Goal: Transaction & Acquisition: Purchase product/service

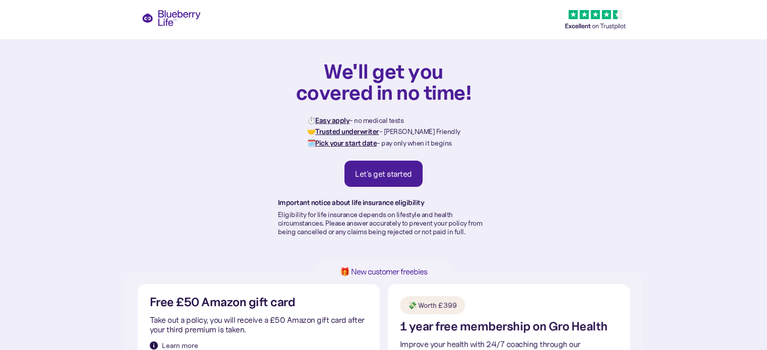
click at [365, 166] on link "Let's get started" at bounding box center [383, 174] width 78 height 26
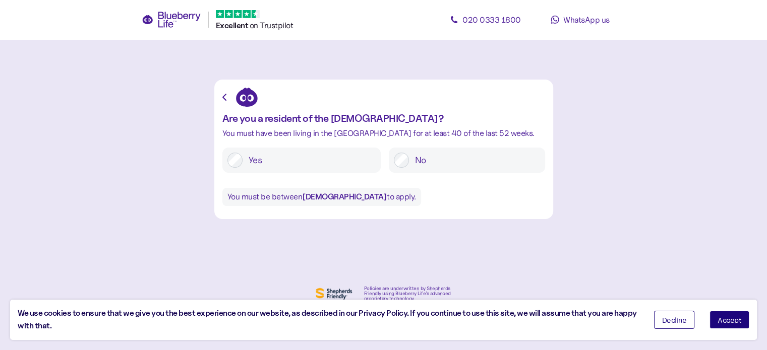
click at [730, 319] on span "Accept" at bounding box center [729, 320] width 24 height 7
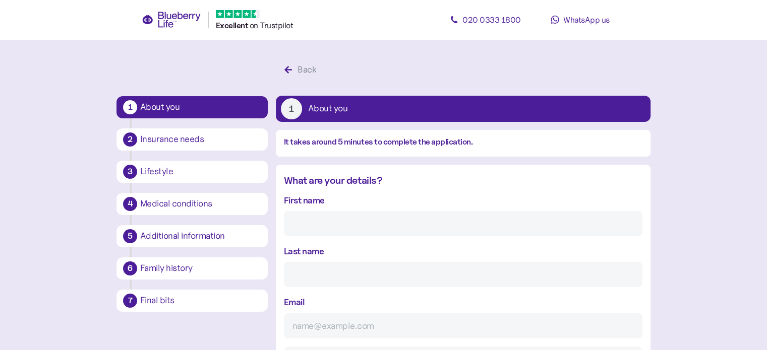
scroll to position [19, 0]
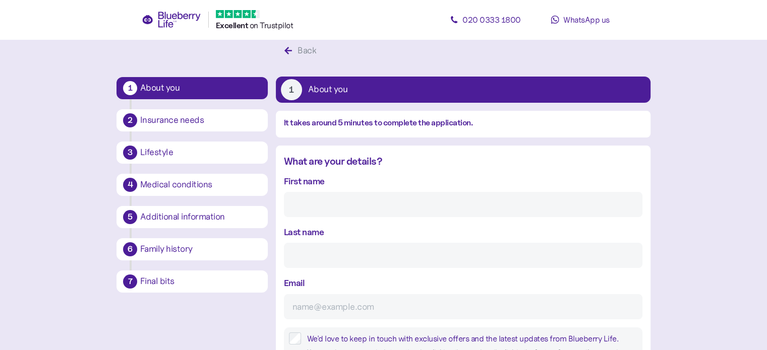
click at [369, 197] on input "First name" at bounding box center [463, 204] width 358 height 25
type input "[PERSON_NAME]"
click at [361, 249] on input "Last name" at bounding box center [463, 255] width 358 height 25
type input "[PERSON_NAME]"
click at [355, 303] on input "Email" at bounding box center [463, 306] width 358 height 25
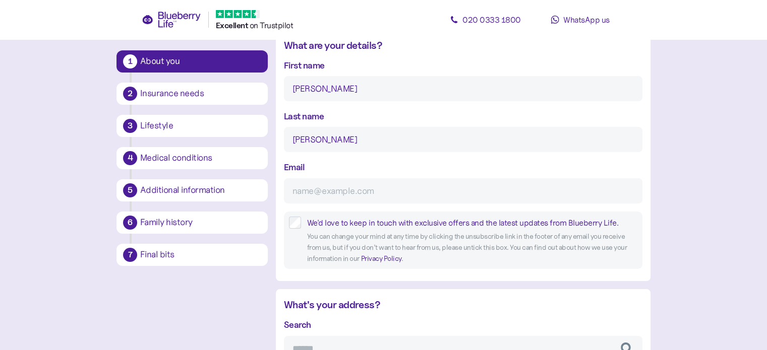
scroll to position [146, 0]
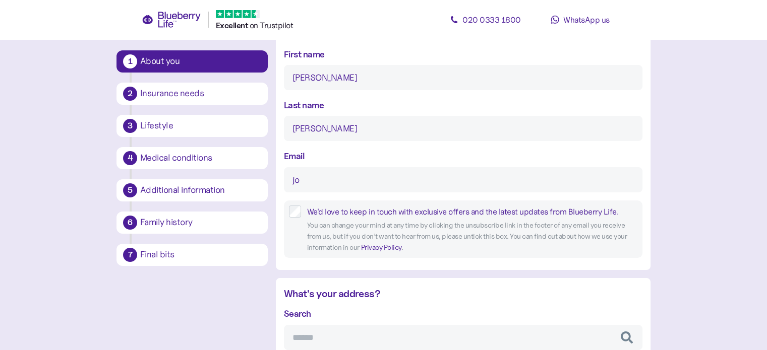
type input "j"
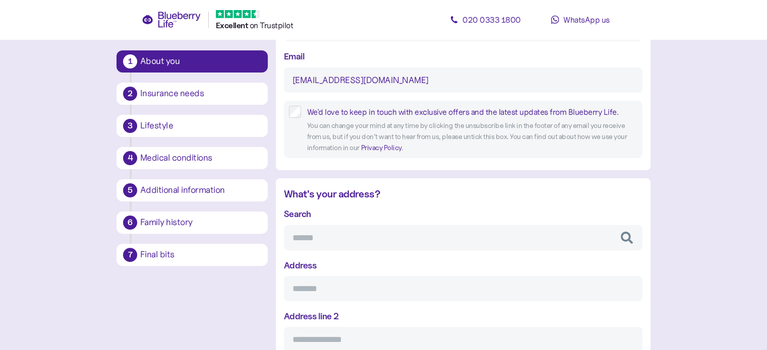
scroll to position [284, 0]
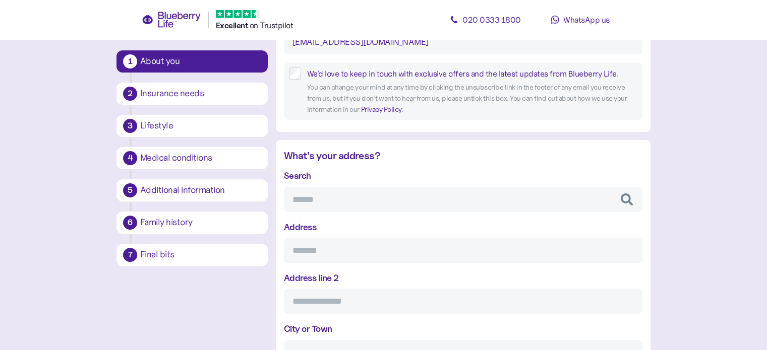
type input "[EMAIL_ADDRESS][DOMAIN_NAME]"
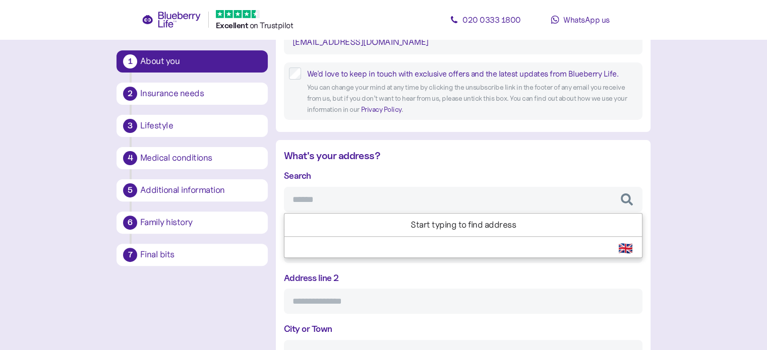
click at [394, 197] on input "Search" at bounding box center [463, 199] width 358 height 25
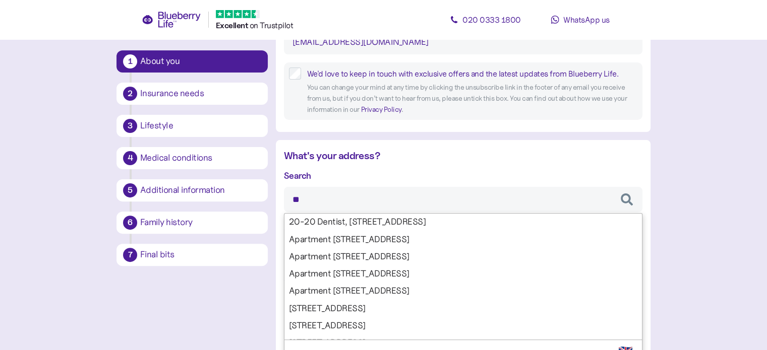
type input "*"
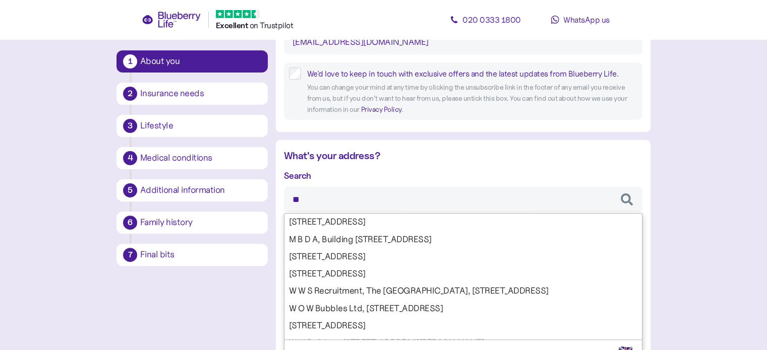
type input "*"
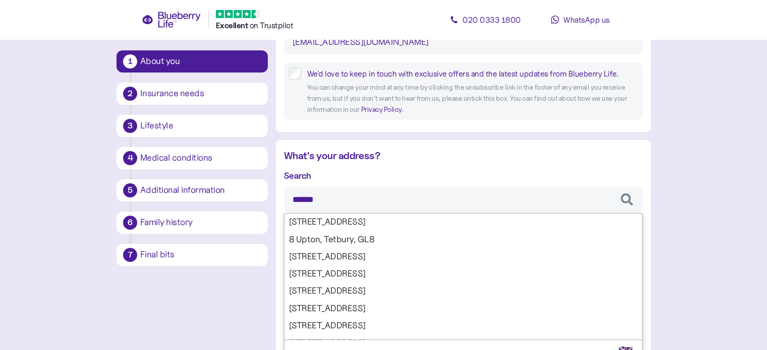
type input "*******"
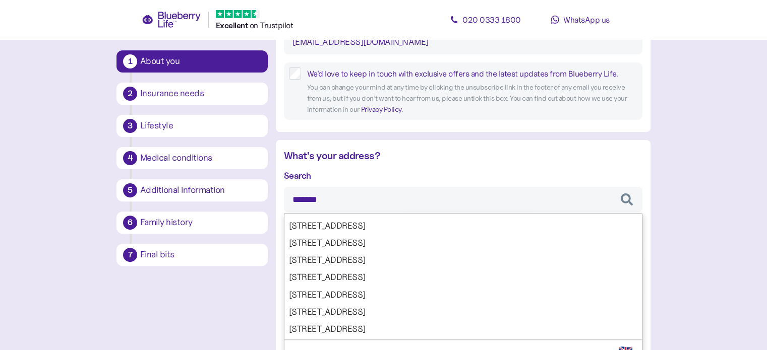
scroll to position [309, 0]
type input "**********"
type input "*******"
type input "**********"
type input "*******"
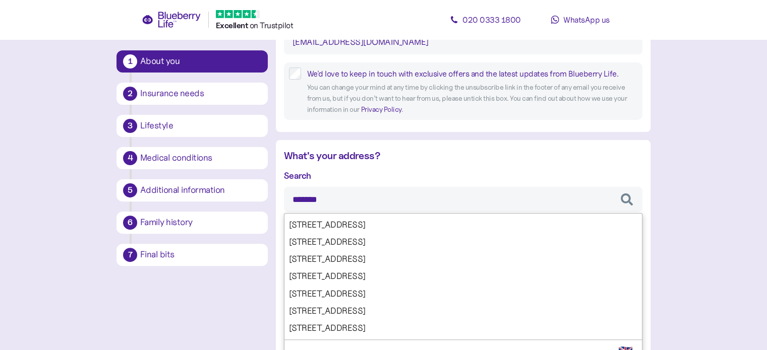
click at [338, 274] on div "Search ******* [STREET_ADDRESS][GEOGRAPHIC_DATA][STREET_ADDRESS][STREET_ADDRESS…" at bounding box center [463, 318] width 358 height 298
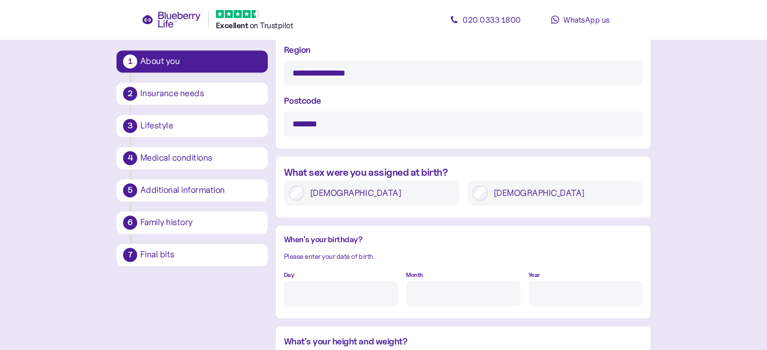
scroll to position [617, 0]
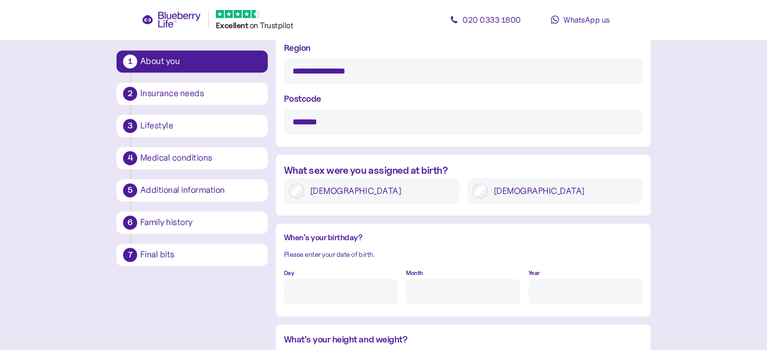
type input "*******"
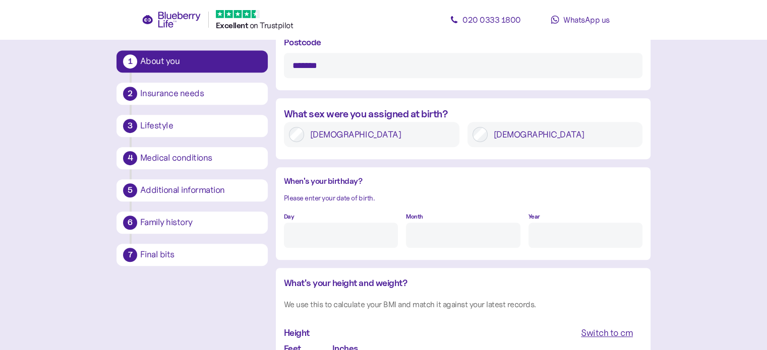
scroll to position [675, 0]
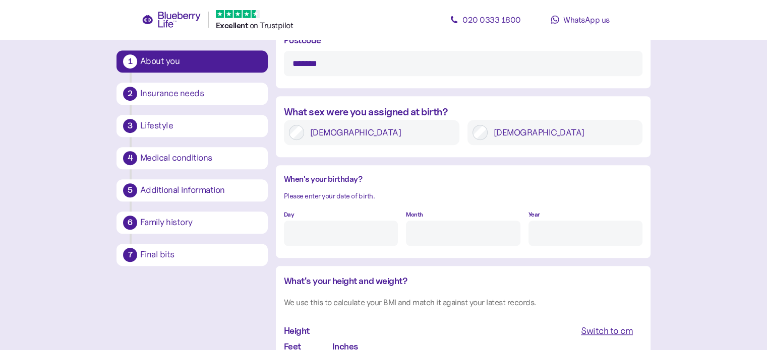
click at [355, 222] on input "Day" at bounding box center [341, 233] width 114 height 25
type input "17"
click at [450, 233] on input "Month" at bounding box center [463, 233] width 114 height 25
type input "6"
click at [560, 229] on input "Year" at bounding box center [585, 233] width 114 height 25
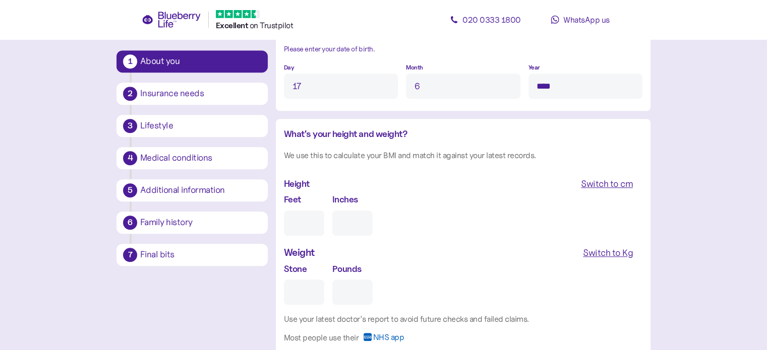
scroll to position [826, 0]
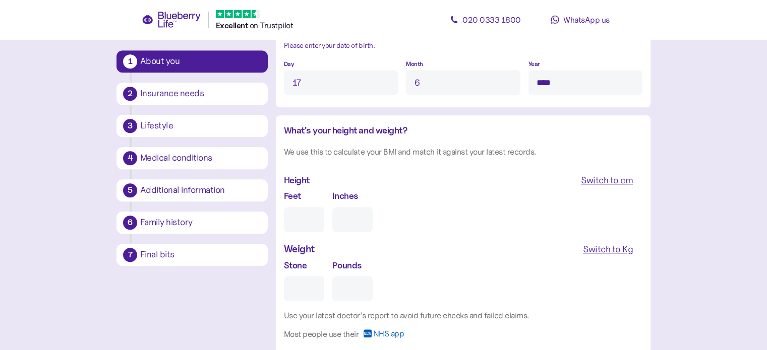
type input "****"
click at [299, 227] on input "Feet" at bounding box center [304, 219] width 40 height 25
type input "6"
type input "0"
type input "6"
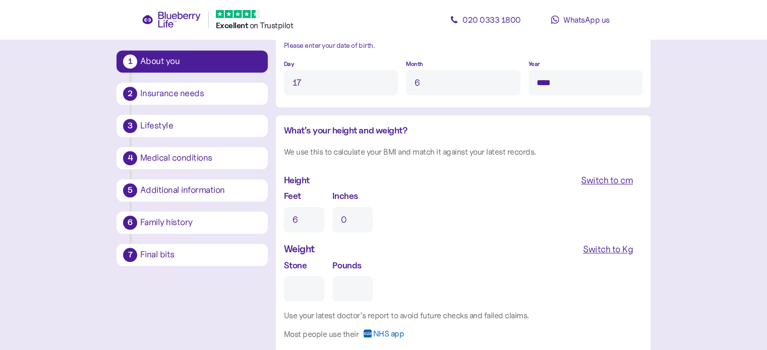
click at [351, 221] on input "0" at bounding box center [352, 219] width 40 height 25
type input "2"
type input "3"
click at [614, 255] on div "Switch to Kg" at bounding box center [608, 249] width 50 height 14
click at [306, 283] on input "Kg" at bounding box center [327, 288] width 86 height 25
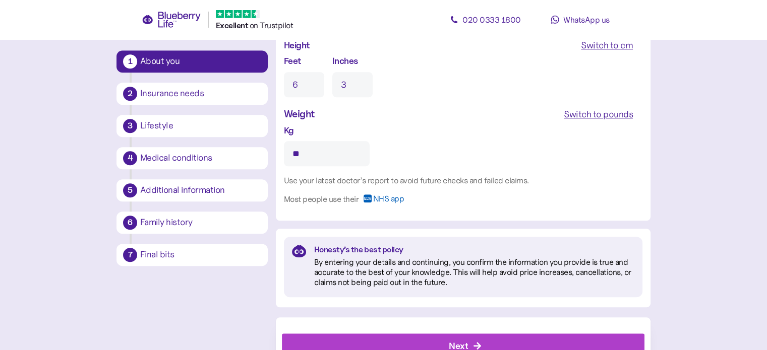
scroll to position [1000, 0]
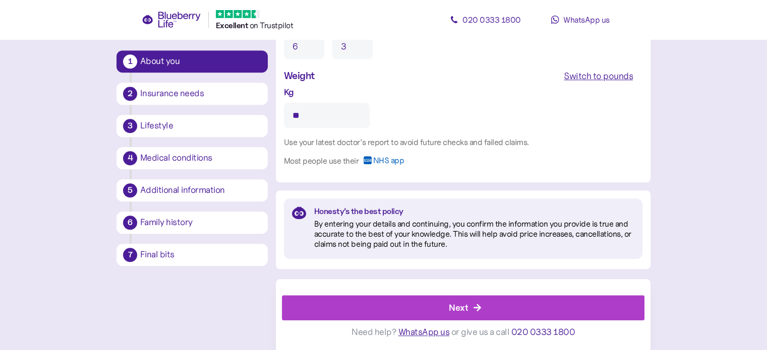
click at [328, 127] on input "**" at bounding box center [327, 115] width 86 height 25
type input "*"
type input "**"
click at [462, 306] on div "Next" at bounding box center [458, 308] width 19 height 14
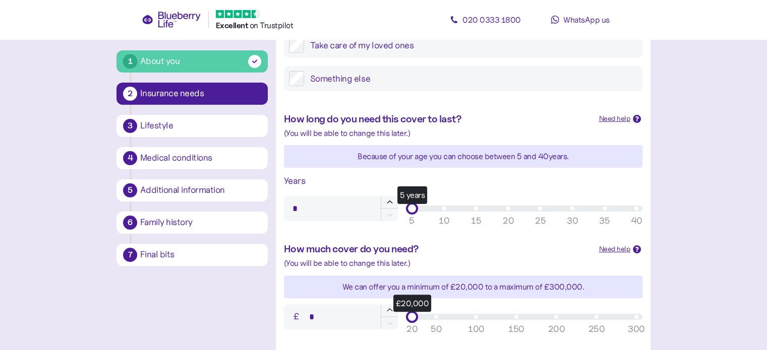
scroll to position [231, 0]
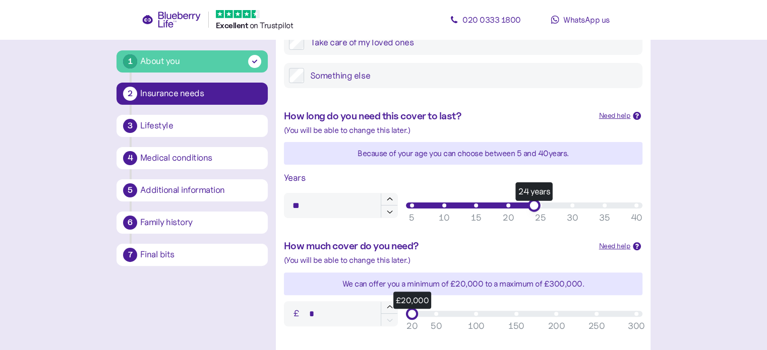
type input "**"
drag, startPoint x: 412, startPoint y: 206, endPoint x: 540, endPoint y: 205, distance: 127.5
click at [540, 205] on div "25 years" at bounding box center [540, 205] width 13 height 13
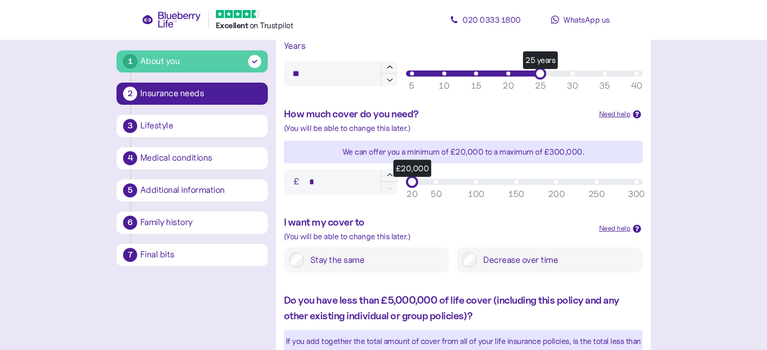
scroll to position [364, 0]
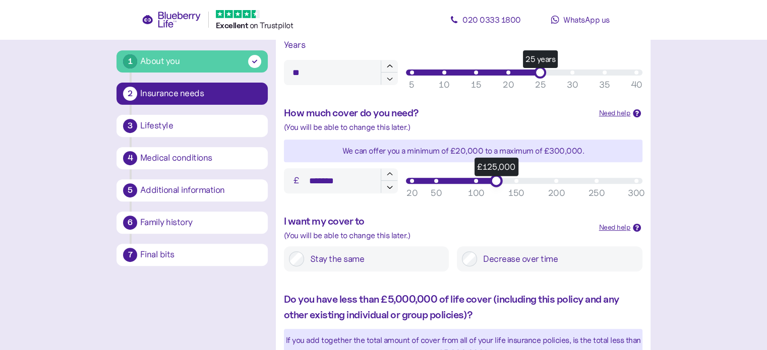
type input "*******"
drag, startPoint x: 412, startPoint y: 182, endPoint x: 495, endPoint y: 175, distance: 83.0
click at [495, 175] on div "£125,000" at bounding box center [495, 180] width 13 height 13
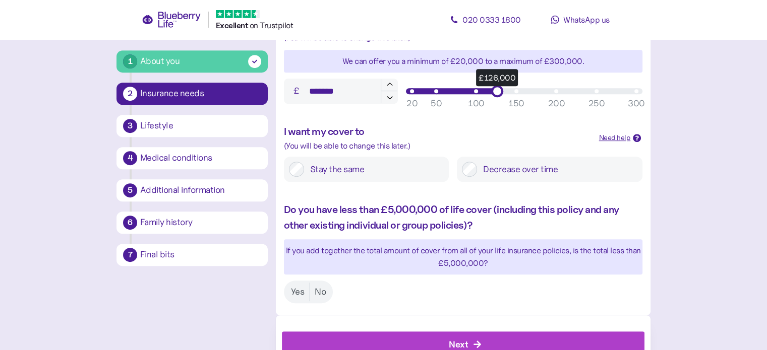
scroll to position [490, 0]
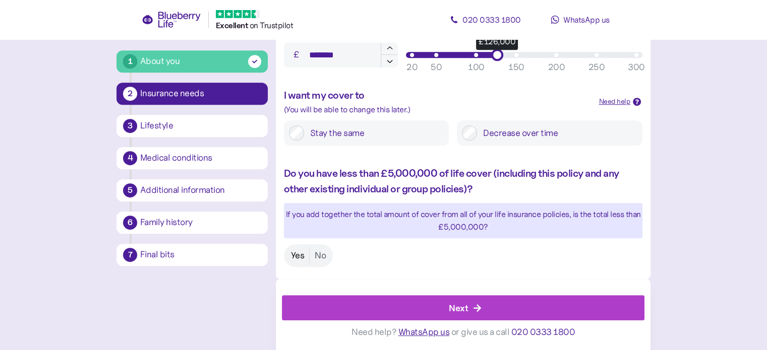
click at [296, 256] on label "Yes" at bounding box center [298, 255] width 24 height 19
click at [421, 304] on div "Next" at bounding box center [465, 308] width 340 height 24
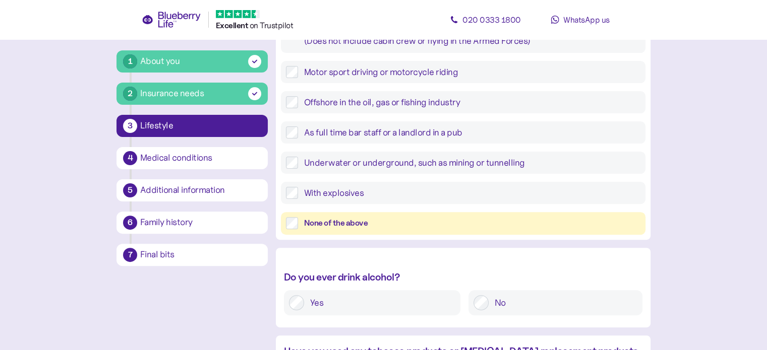
scroll to position [278, 0]
click at [360, 305] on label "Yes" at bounding box center [379, 302] width 151 height 15
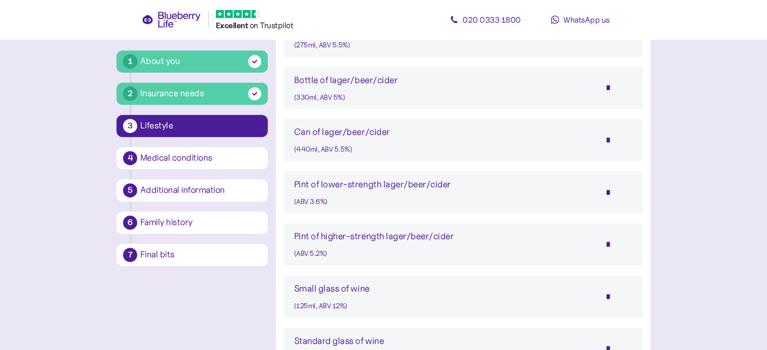
scroll to position [627, 0]
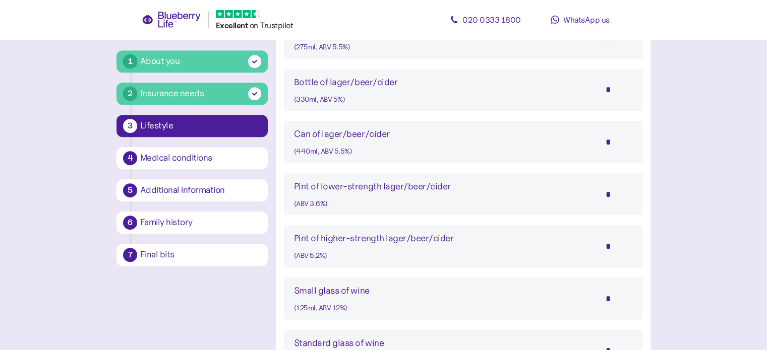
click at [607, 197] on input "*" at bounding box center [614, 194] width 35 height 25
click at [613, 191] on input "*" at bounding box center [614, 194] width 35 height 25
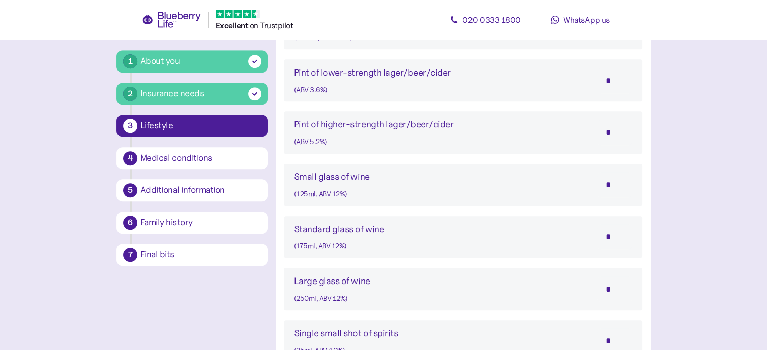
scroll to position [746, 0]
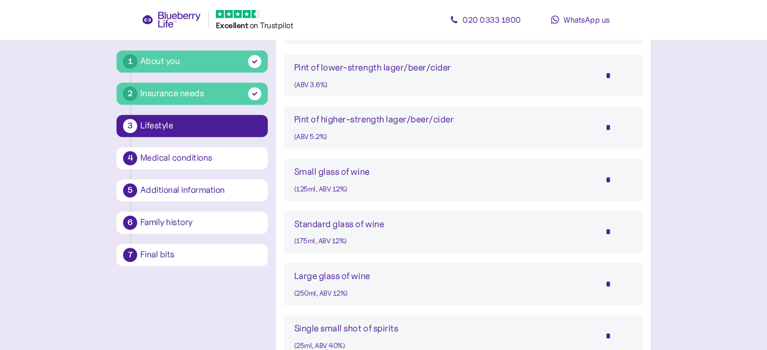
type input "*"
click at [613, 235] on input "*" at bounding box center [614, 231] width 35 height 25
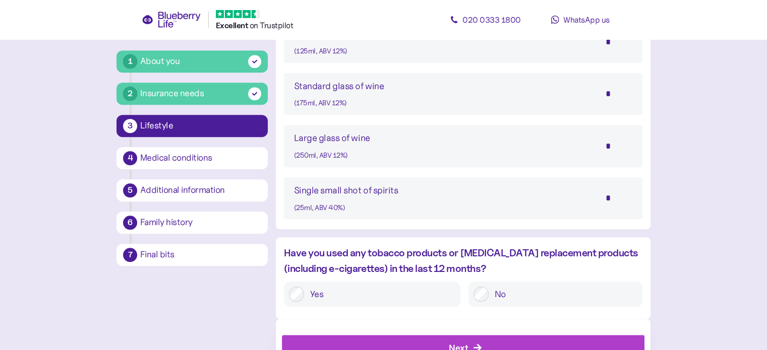
scroll to position [923, 0]
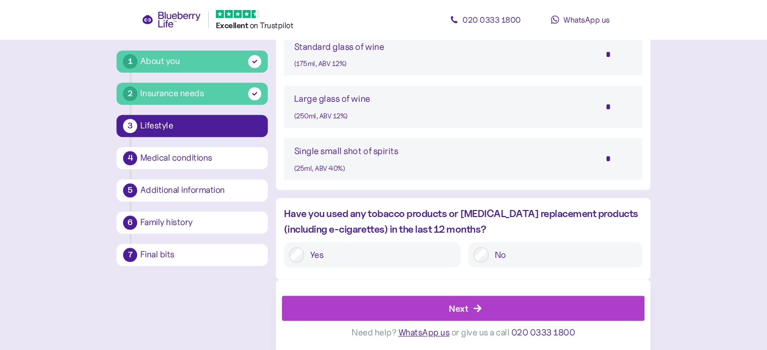
type input "*"
click at [419, 305] on div "Next" at bounding box center [465, 308] width 340 height 24
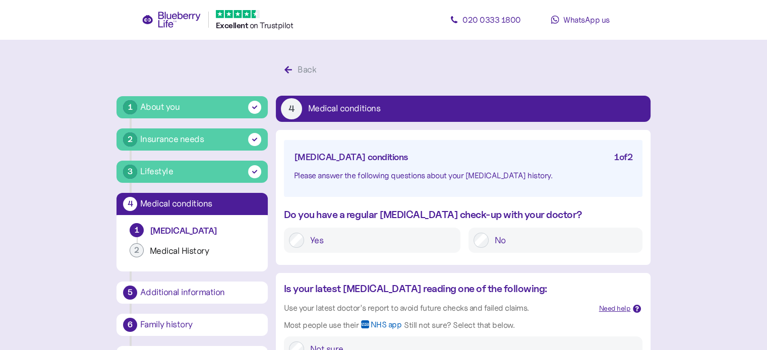
click at [305, 242] on label "Yes" at bounding box center [379, 240] width 151 height 15
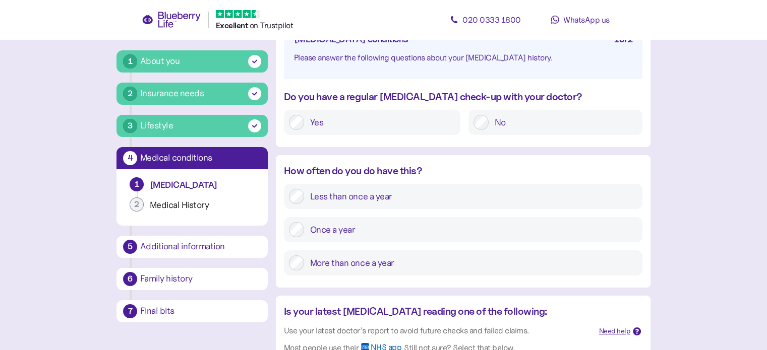
scroll to position [121, 0]
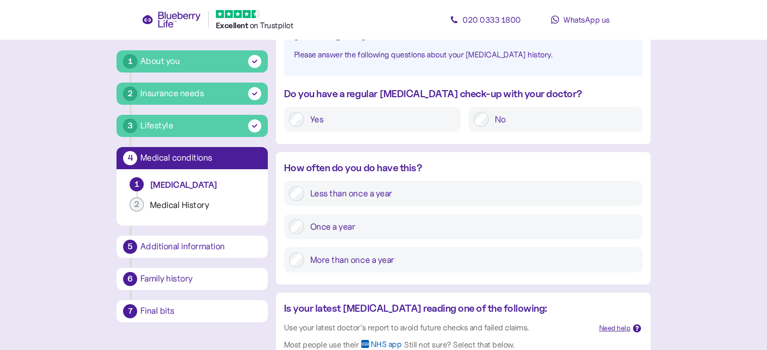
click at [304, 225] on label "Once a year" at bounding box center [470, 226] width 333 height 15
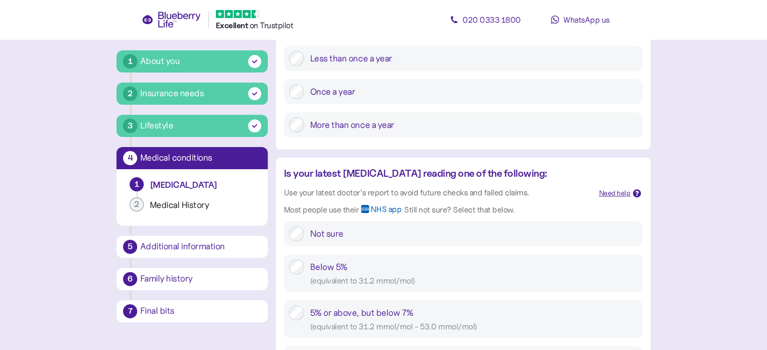
scroll to position [256, 0]
click at [323, 233] on div "Not sure" at bounding box center [473, 233] width 327 height 15
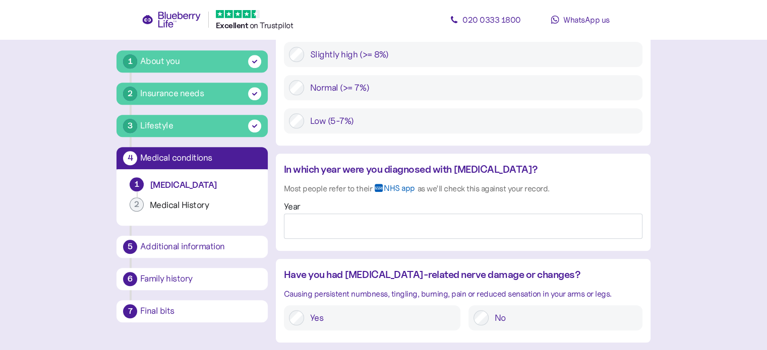
scroll to position [975, 0]
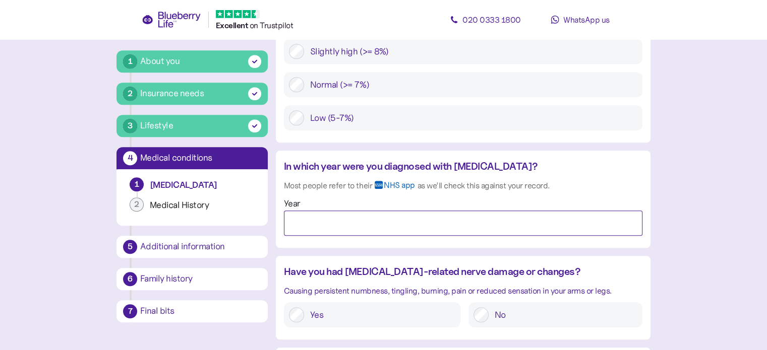
click at [339, 211] on input "Year" at bounding box center [463, 223] width 358 height 25
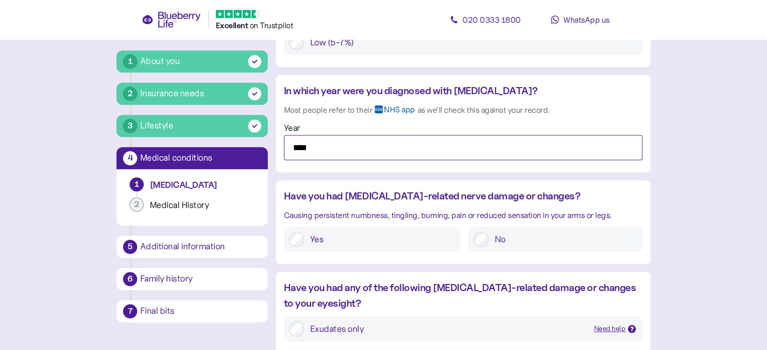
scroll to position [1052, 0]
type input "****"
click at [488, 231] on label "No" at bounding box center [562, 238] width 149 height 15
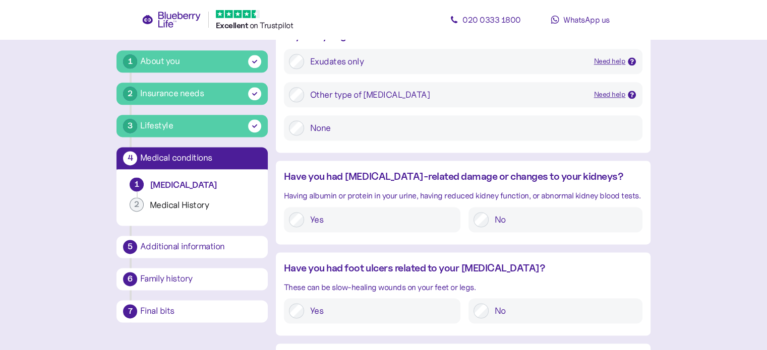
scroll to position [1423, 0]
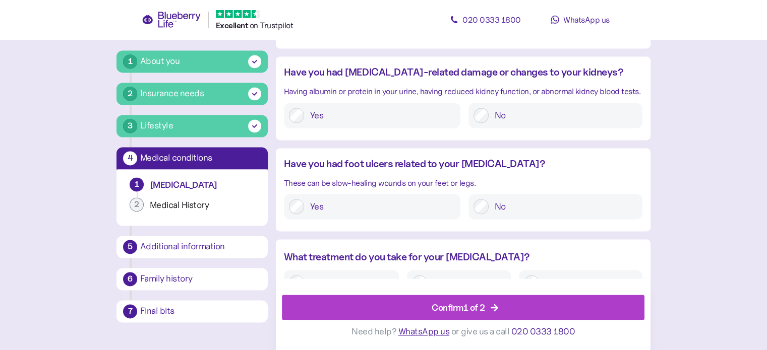
click at [476, 305] on div "Confirm 1 of 2" at bounding box center [457, 308] width 53 height 14
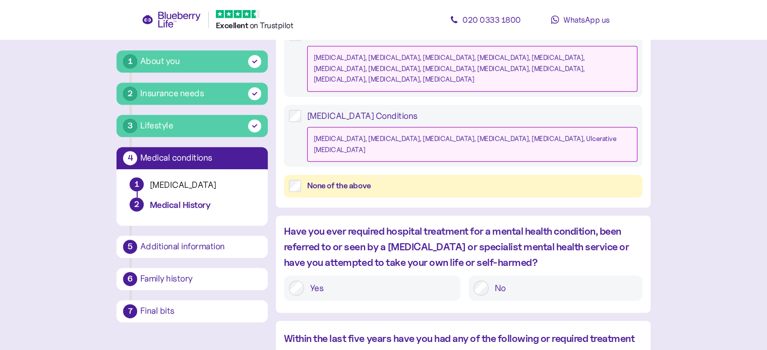
scroll to position [510, 0]
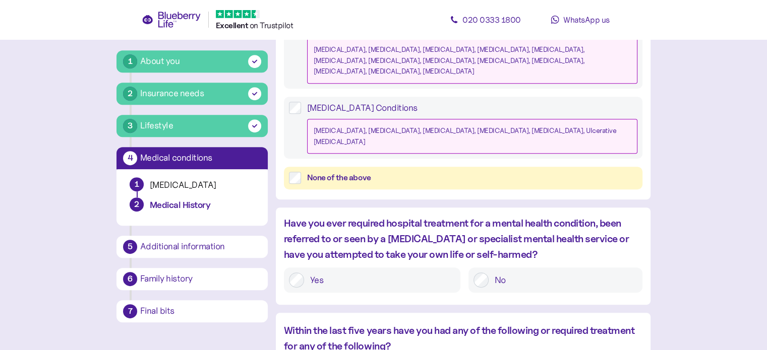
click at [520, 273] on label "No" at bounding box center [562, 280] width 149 height 15
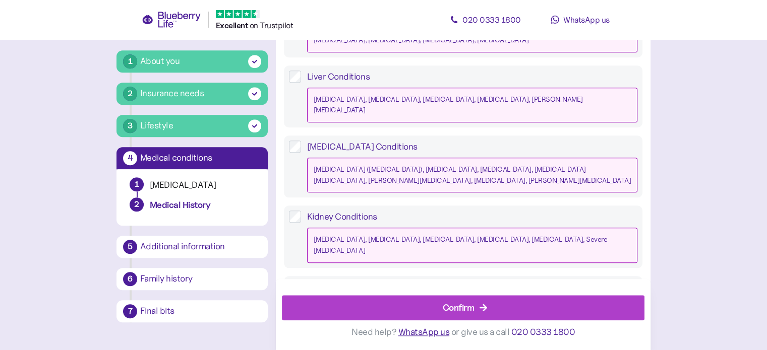
scroll to position [1015, 0]
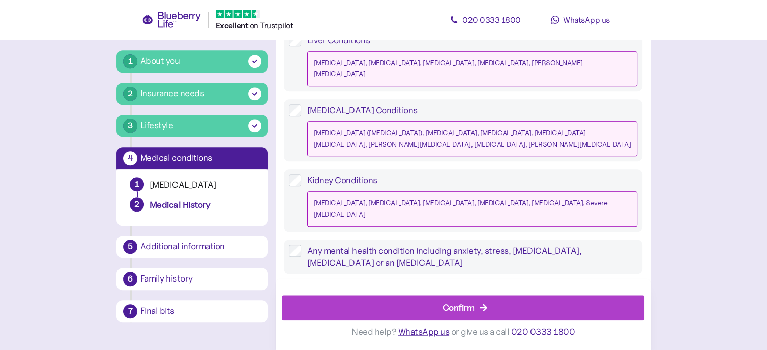
click at [453, 312] on div "Confirm" at bounding box center [459, 308] width 32 height 14
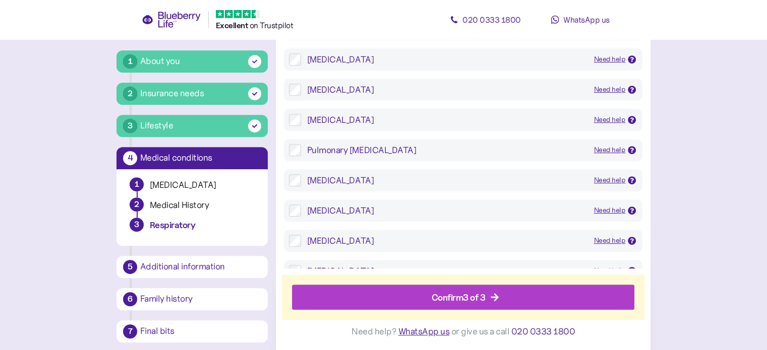
scroll to position [619, 0]
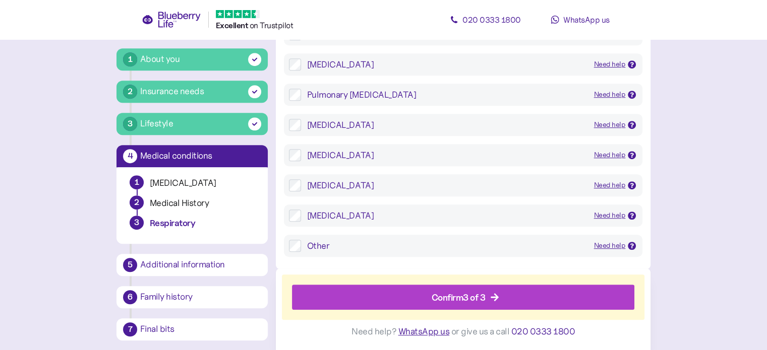
click at [449, 298] on div "Confirm 3 of 3" at bounding box center [458, 298] width 54 height 14
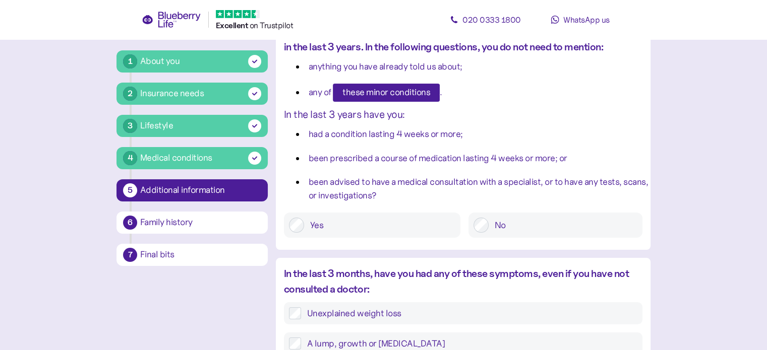
scroll to position [119, 0]
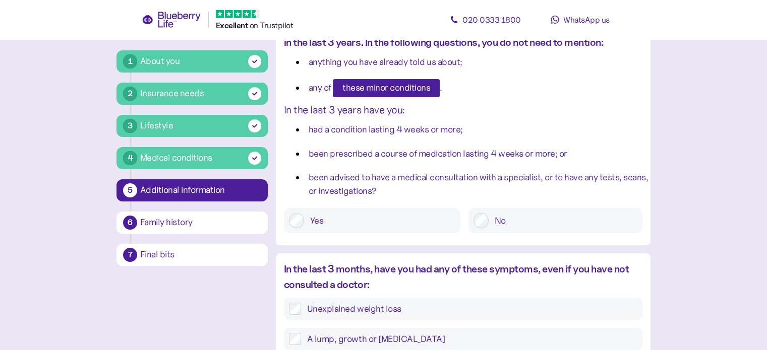
click at [512, 223] on label "No" at bounding box center [562, 220] width 149 height 15
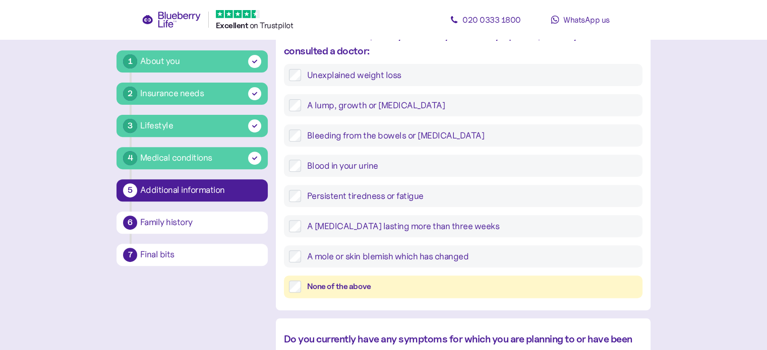
scroll to position [354, 0]
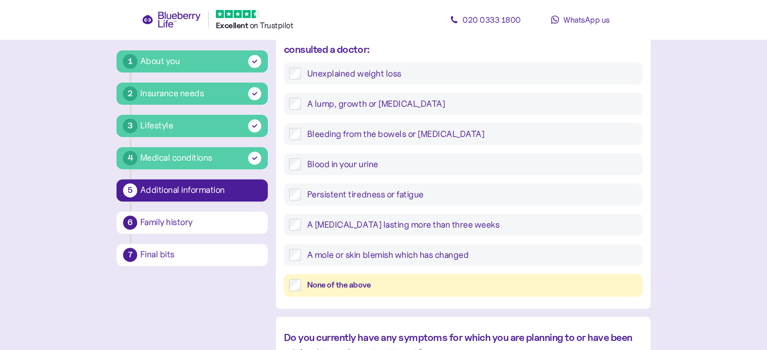
click at [359, 285] on div "None of the above" at bounding box center [472, 285] width 330 height 13
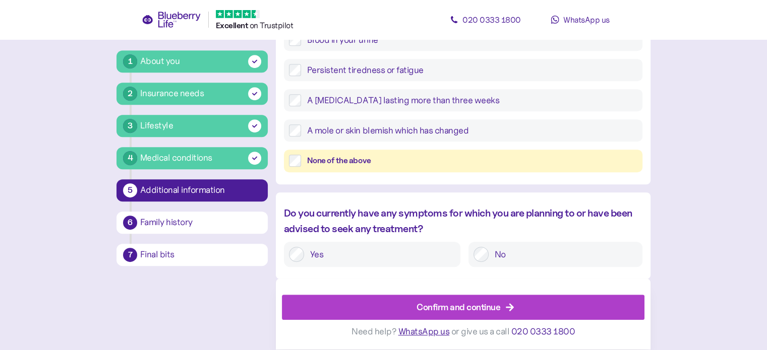
click at [446, 313] on div "Confirm and continue" at bounding box center [458, 308] width 84 height 14
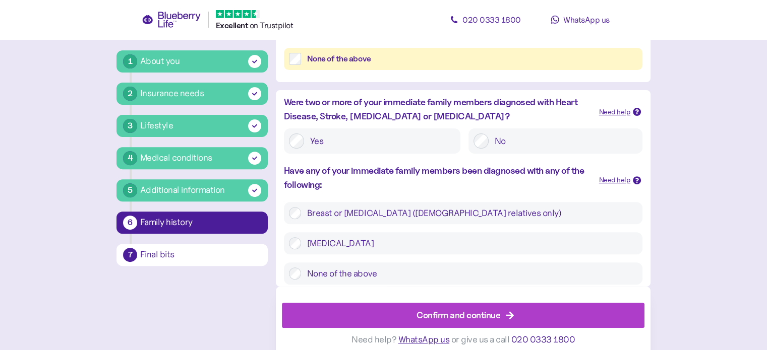
scroll to position [343, 0]
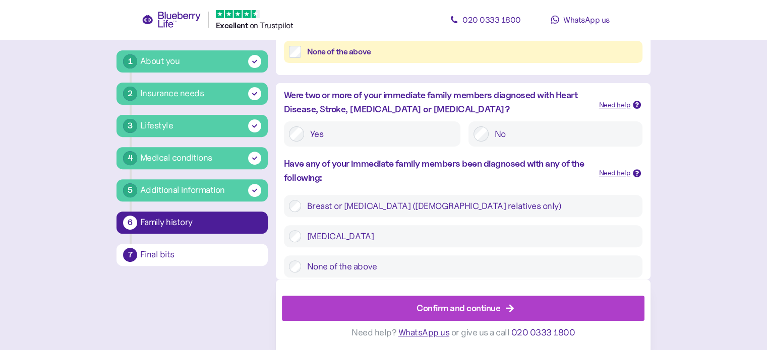
click at [340, 268] on label "None of the above" at bounding box center [469, 267] width 336 height 12
click at [465, 308] on div "Confirm and continue" at bounding box center [458, 308] width 84 height 14
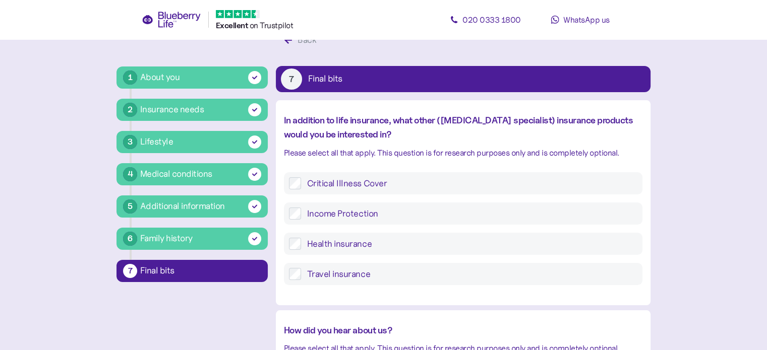
scroll to position [30, 0]
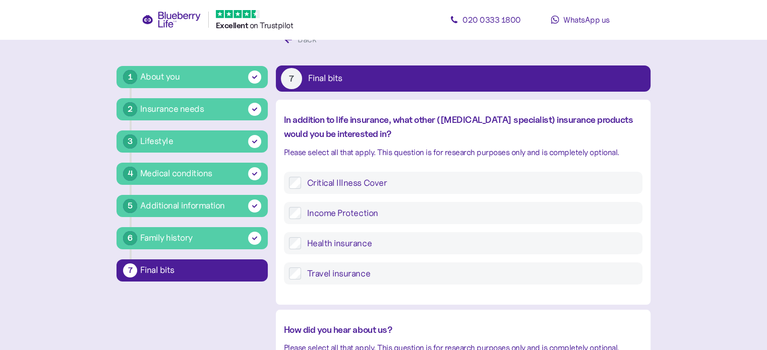
click at [324, 186] on label "Critical Illness Cover" at bounding box center [469, 183] width 336 height 12
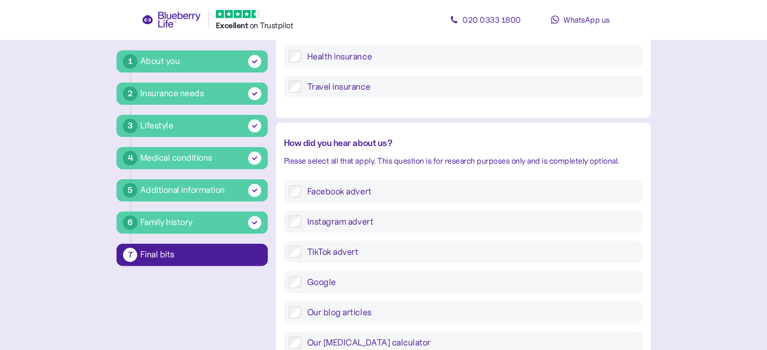
scroll to position [219, 0]
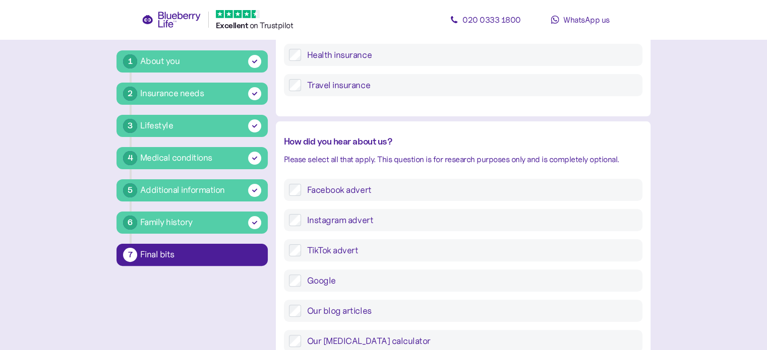
click at [321, 197] on div "Facebook advert" at bounding box center [463, 190] width 358 height 22
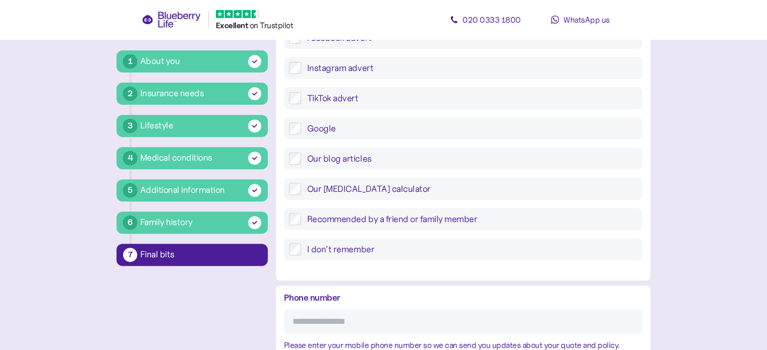
scroll to position [458, 0]
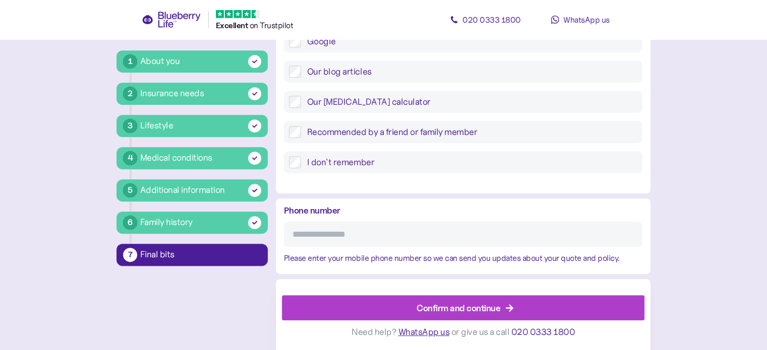
click at [430, 232] on input "Phone number" at bounding box center [463, 234] width 358 height 25
